Goal: Information Seeking & Learning: Learn about a topic

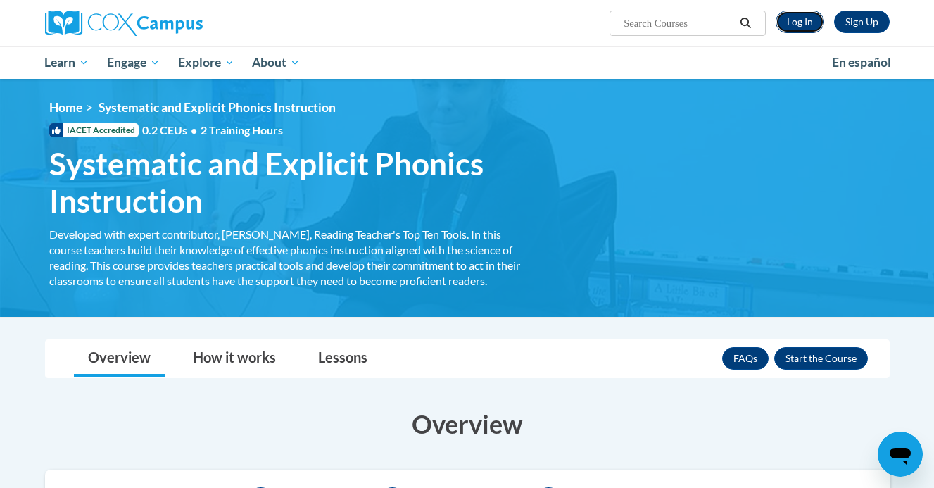
click at [807, 23] on link "Log In" at bounding box center [799, 22] width 49 height 23
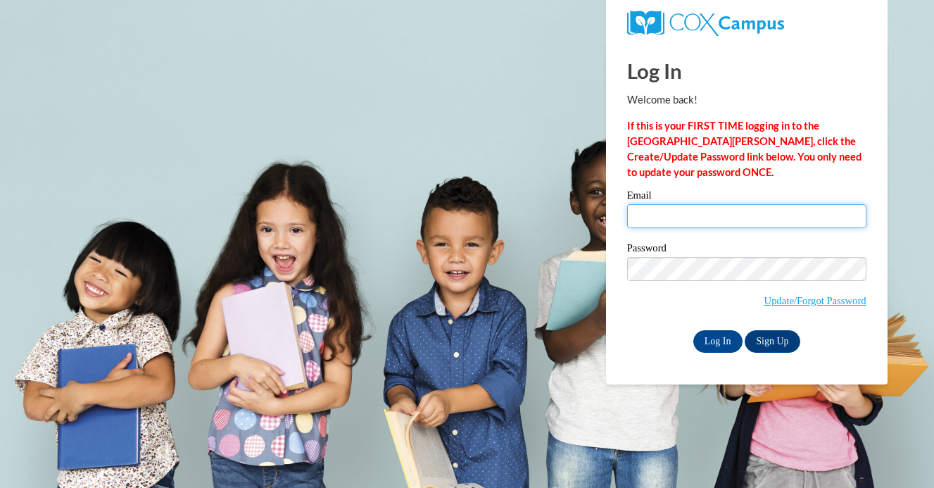
click at [695, 215] on input "Email" at bounding box center [746, 216] width 239 height 24
type input "bsczylvian@westfordk12.us"
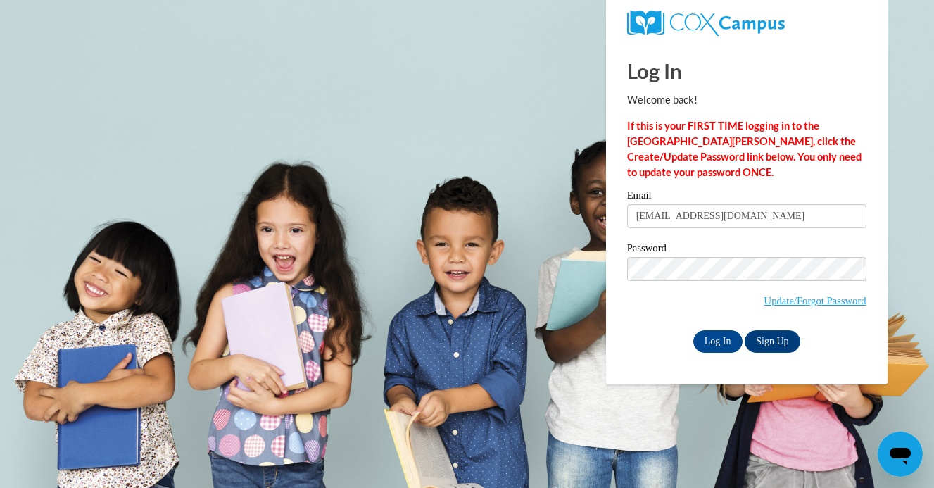
click at [706, 237] on div "Email bsczylvian@westfordk12.us" at bounding box center [746, 214] width 239 height 49
click at [714, 340] on input "Log In" at bounding box center [717, 341] width 49 height 23
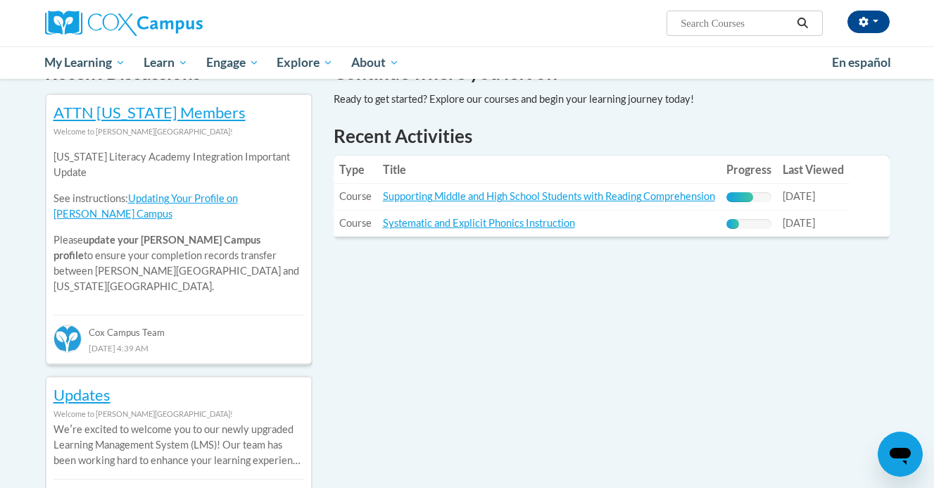
scroll to position [460, 0]
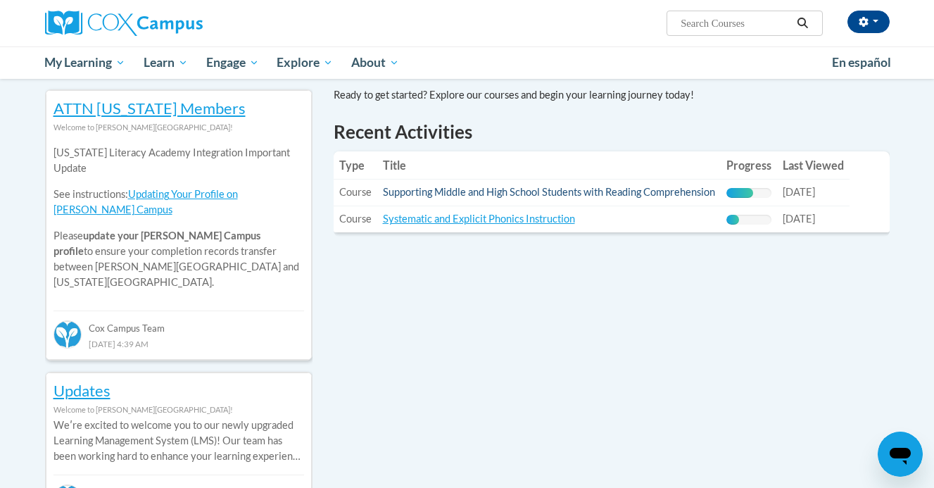
drag, startPoint x: 379, startPoint y: 192, endPoint x: 717, endPoint y: 196, distance: 338.4
click at [717, 196] on td "Title: Supporting Middle and High School Students with Reading Comprehension" at bounding box center [548, 192] width 343 height 27
copy link "Supporting Middle and High School Students with Reading Comprehension"
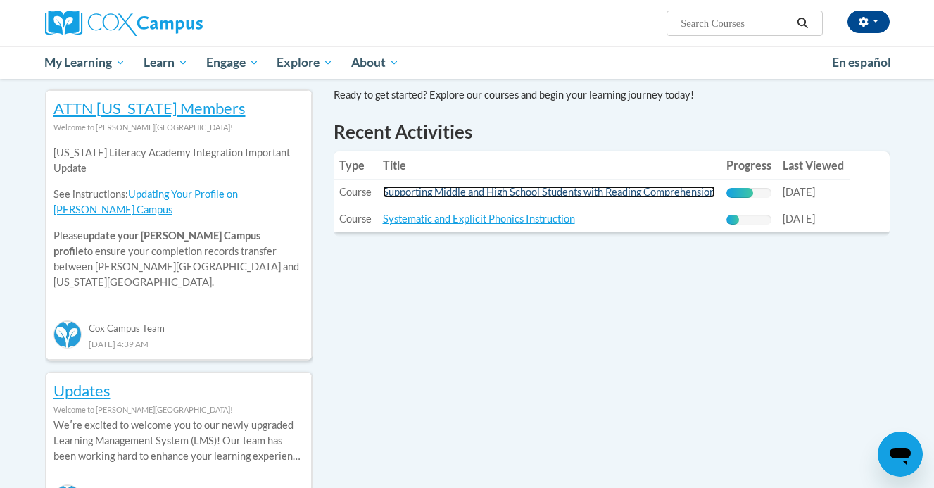
click at [437, 195] on link "Supporting Middle and High School Students with Reading Comprehension" at bounding box center [549, 192] width 332 height 12
